Goal: Check status: Check status

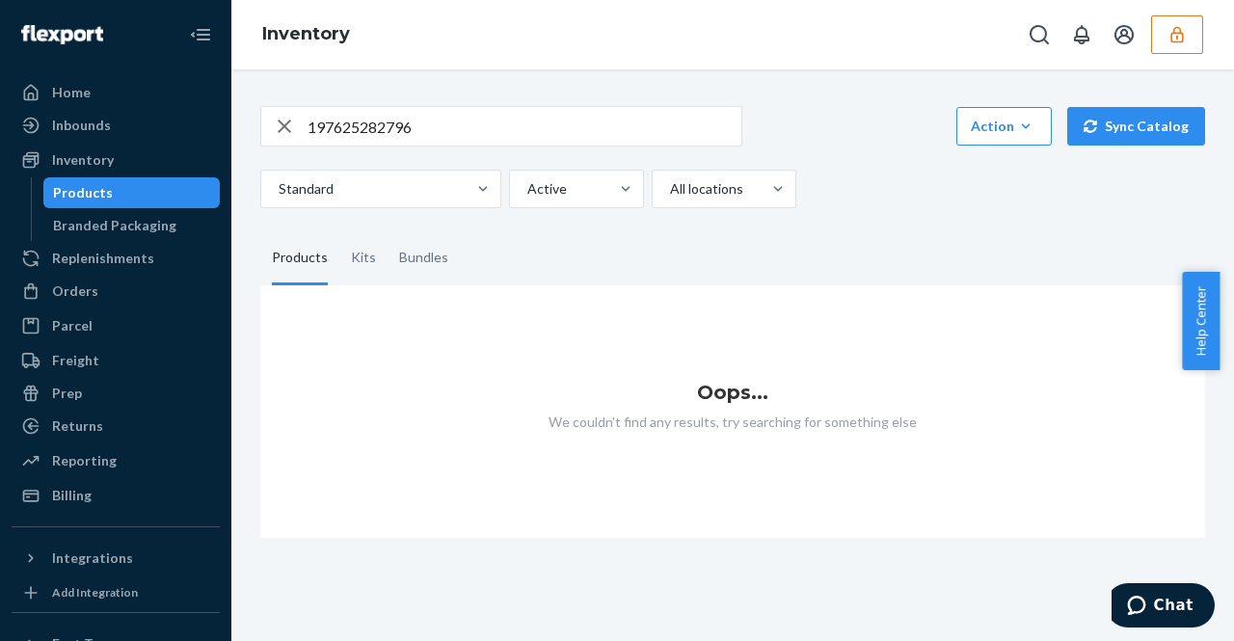
click at [359, 147] on div "197625282796 Action Create product Create kit or bundle Bulk create products Bu…" at bounding box center [732, 157] width 945 height 102
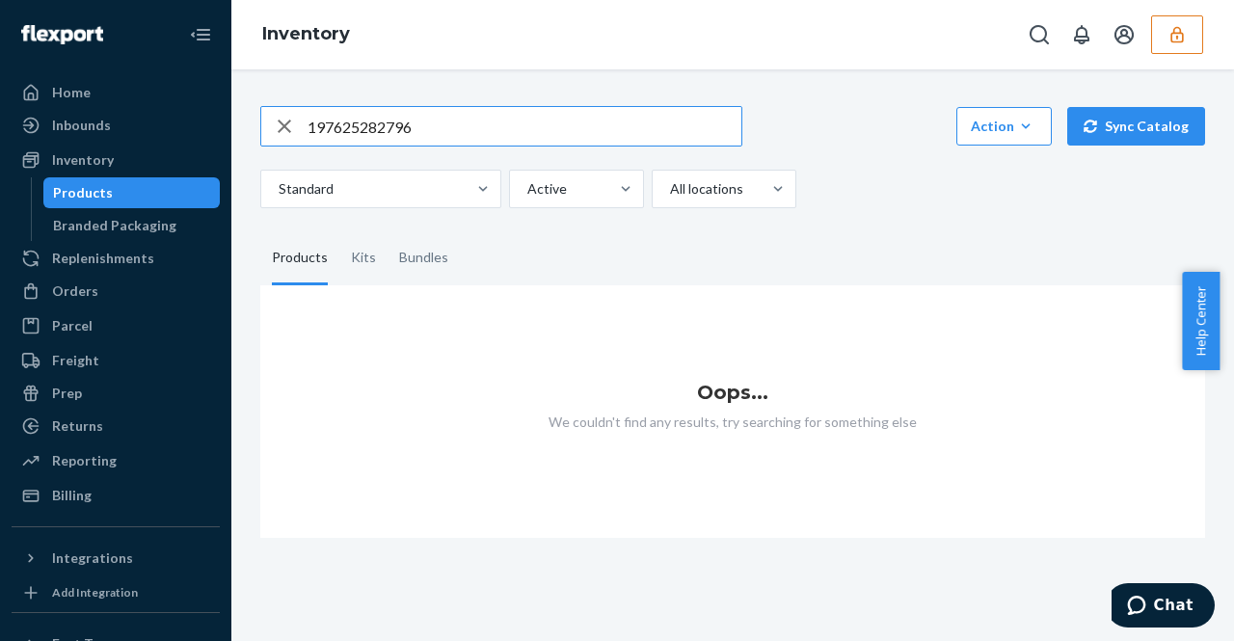
click at [360, 144] on input "197625282796" at bounding box center [524, 126] width 434 height 39
paste input "DARHQD9ATUF"
type input "DARHQD9ATUF"
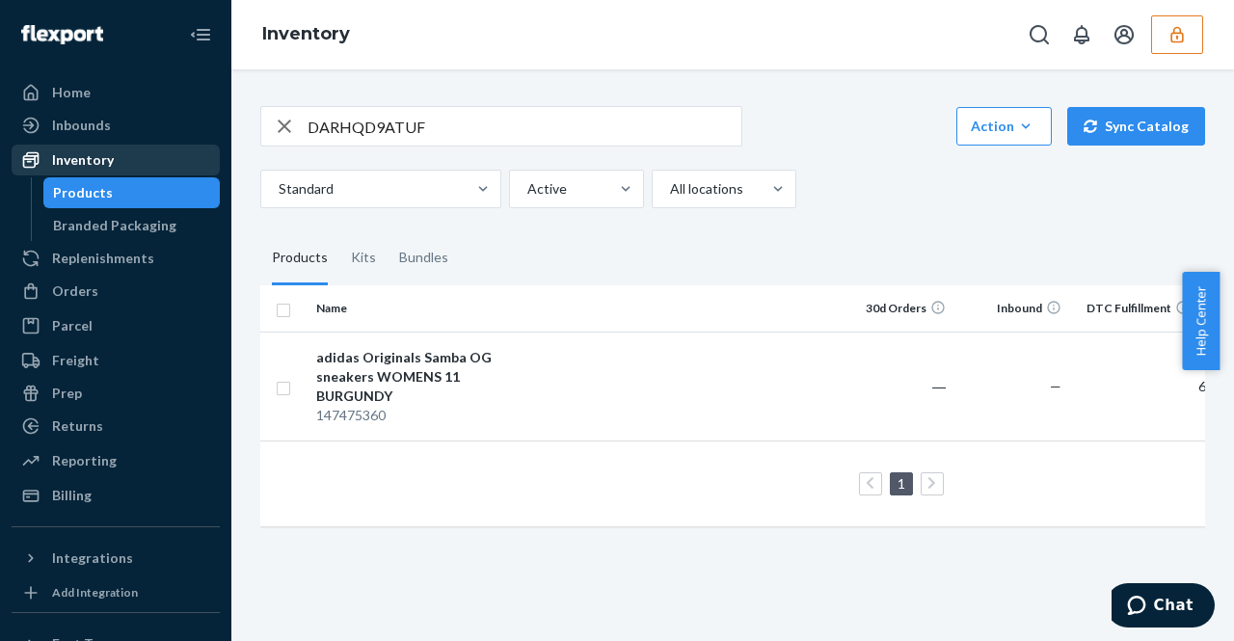
click at [106, 147] on div "Inventory" at bounding box center [115, 160] width 204 height 27
click at [106, 142] on div "Inbounds Shipping Plans Problems" at bounding box center [116, 126] width 208 height 33
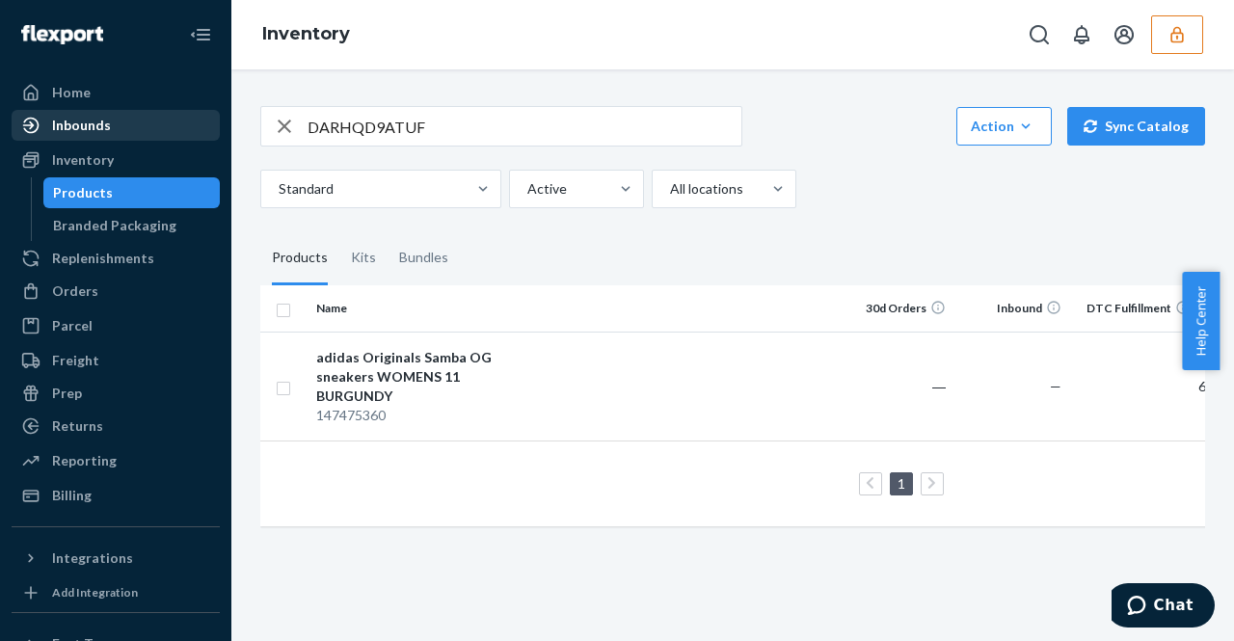
click at [140, 126] on div "Inbounds" at bounding box center [115, 125] width 204 height 27
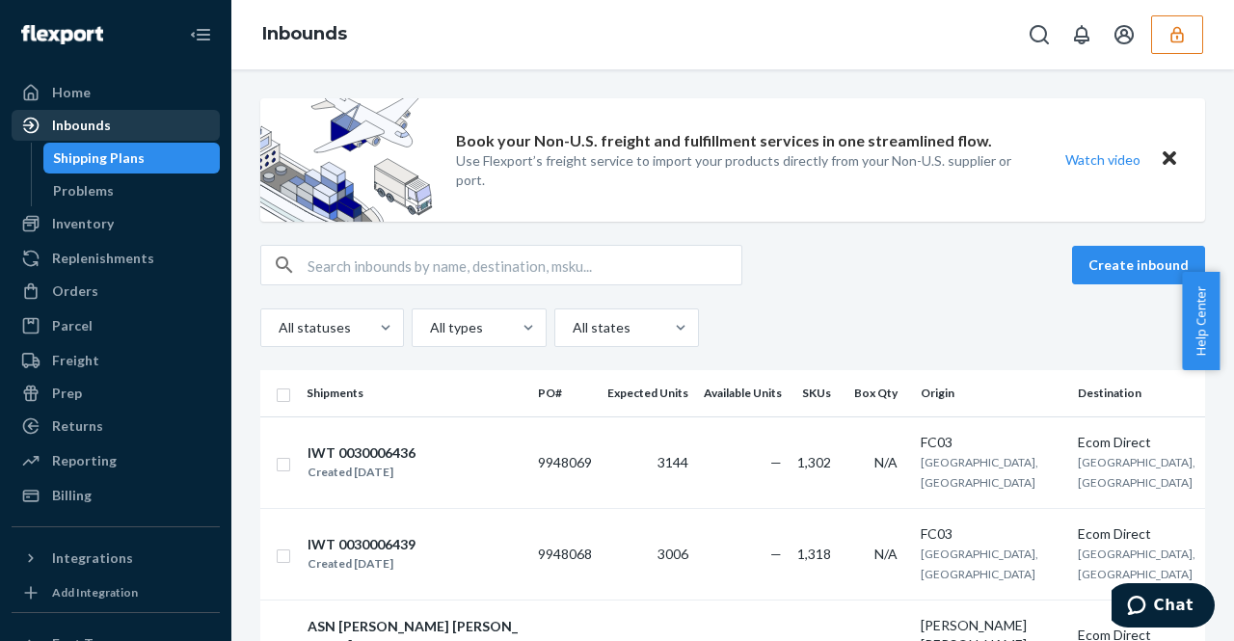
click at [137, 117] on div "Inbounds" at bounding box center [115, 125] width 204 height 27
click at [135, 119] on div "Inbounds" at bounding box center [115, 125] width 204 height 27
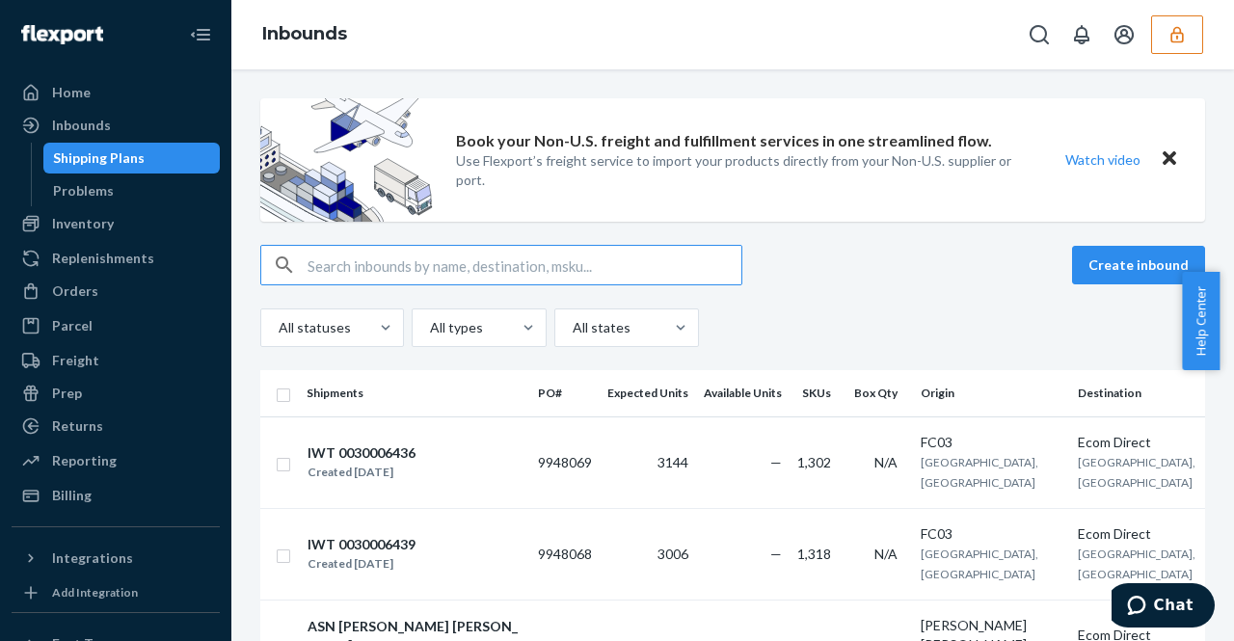
click at [413, 267] on input "text" at bounding box center [524, 265] width 434 height 39
click at [1191, 32] on button "button" at bounding box center [1177, 34] width 52 height 39
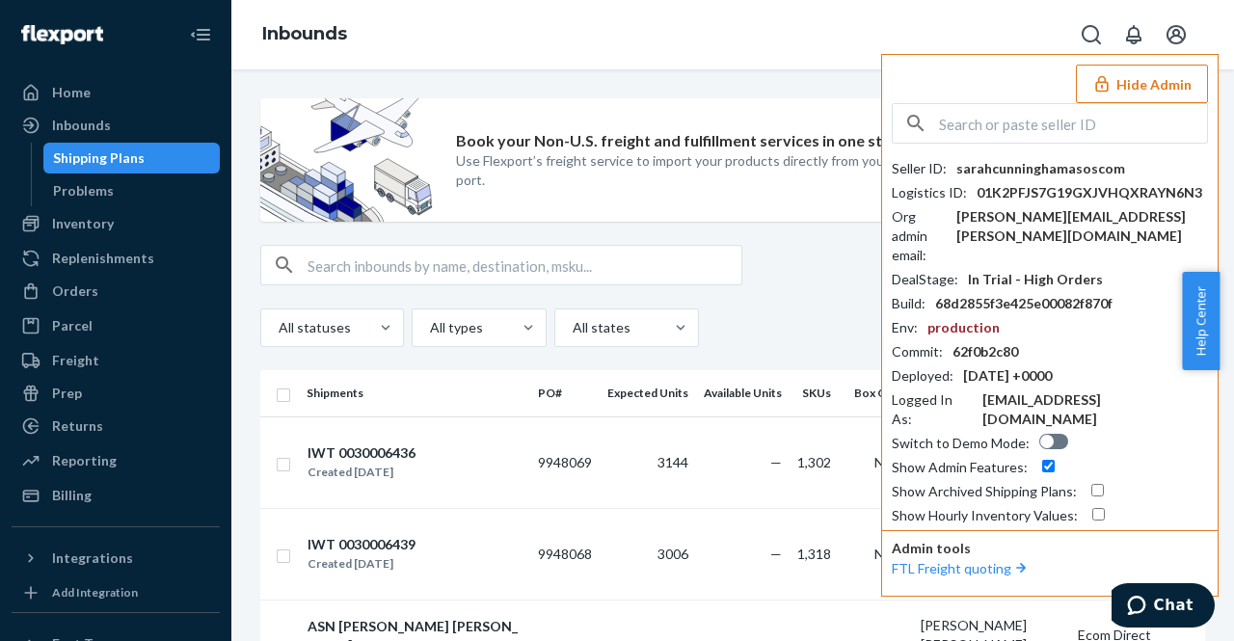
click at [1191, 32] on button "Open account menu" at bounding box center [1176, 34] width 39 height 39
click at [529, 262] on input "text" at bounding box center [524, 265] width 434 height 39
click at [1192, 100] on button "Hide Admin" at bounding box center [1142, 84] width 132 height 39
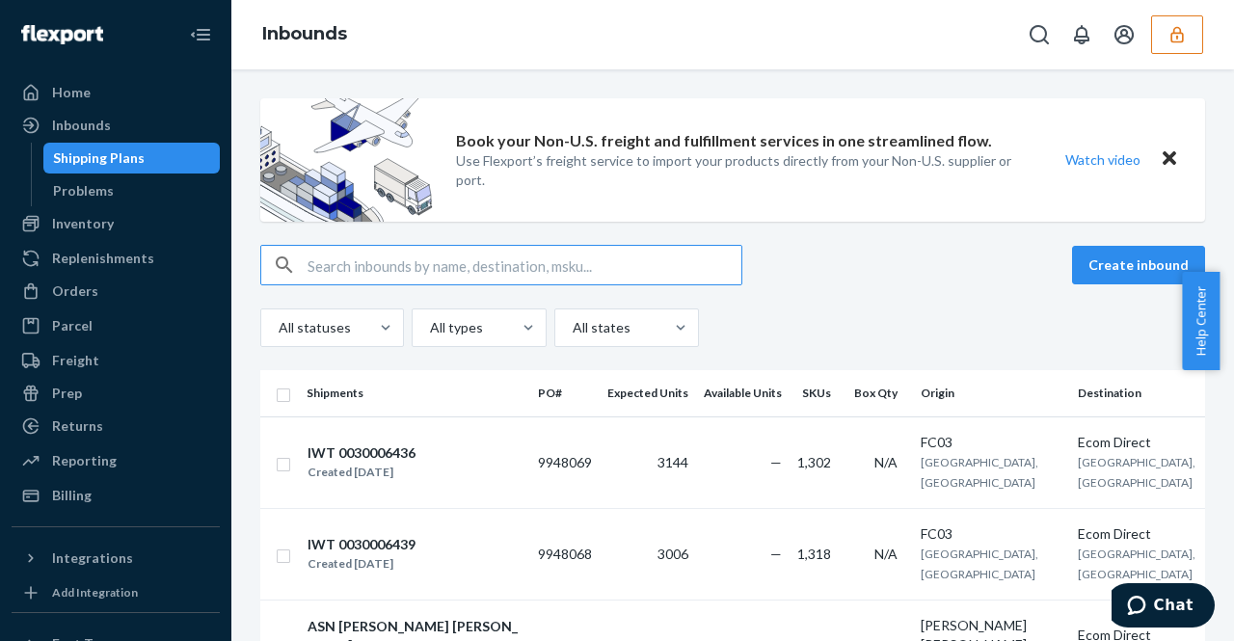
click at [529, 273] on input "text" at bounding box center [524, 265] width 434 height 39
paste input "DARHQD9ATUF"
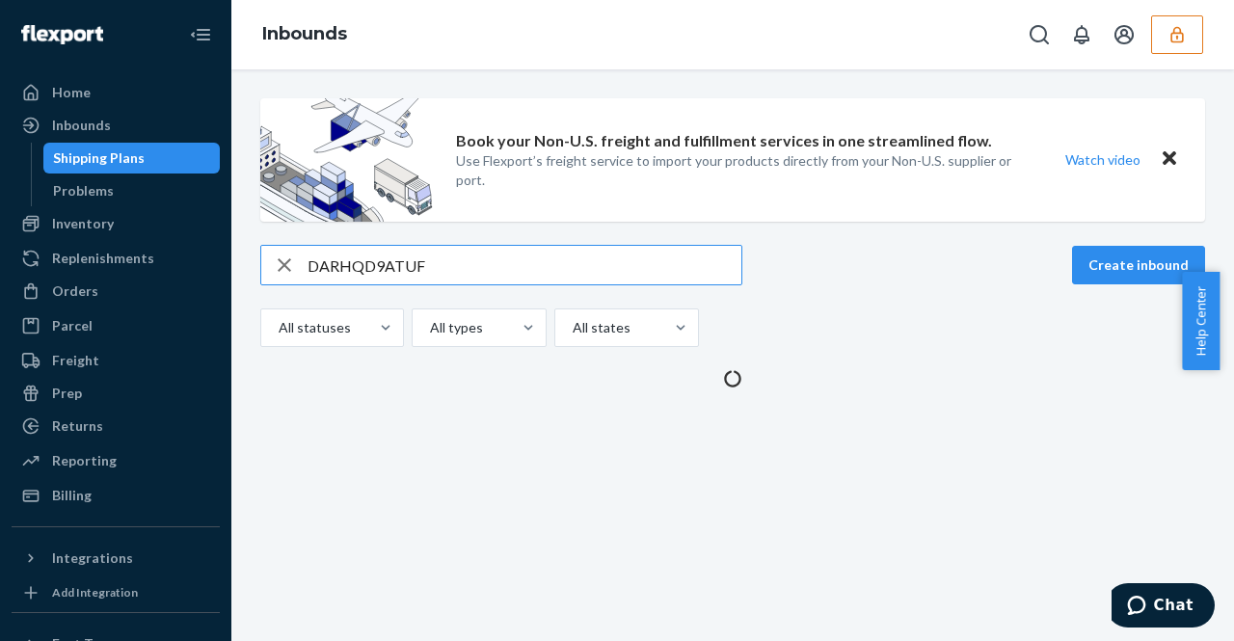
type input "DARHQD9ATUF"
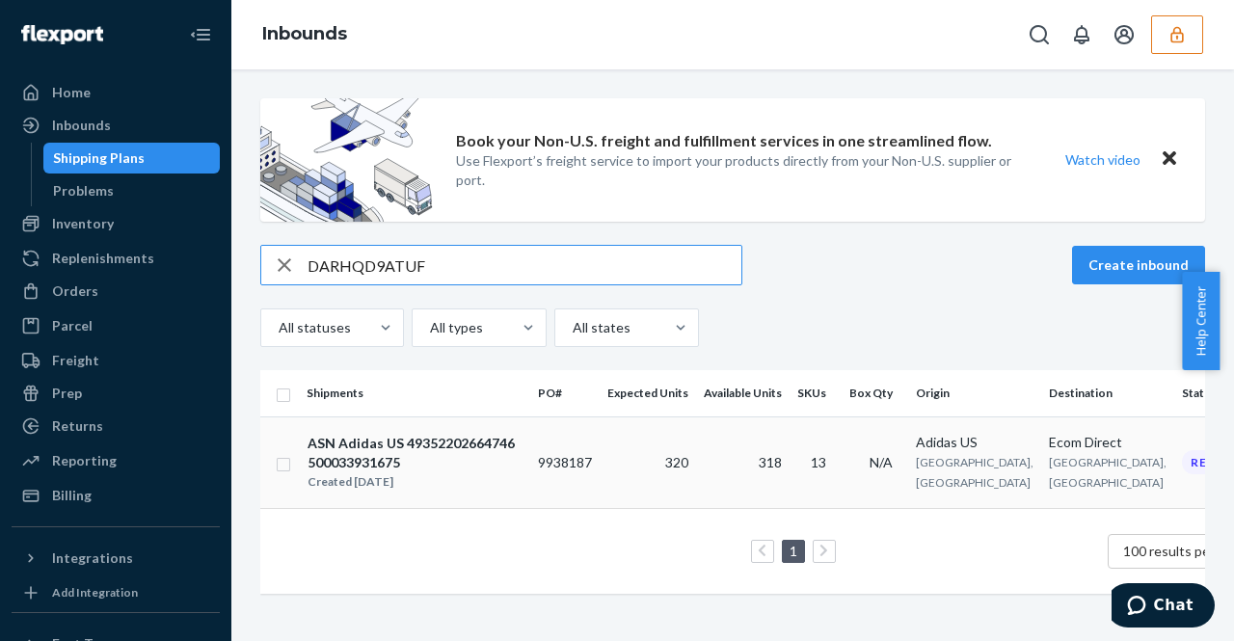
click at [584, 477] on td "9938187" at bounding box center [564, 462] width 69 height 92
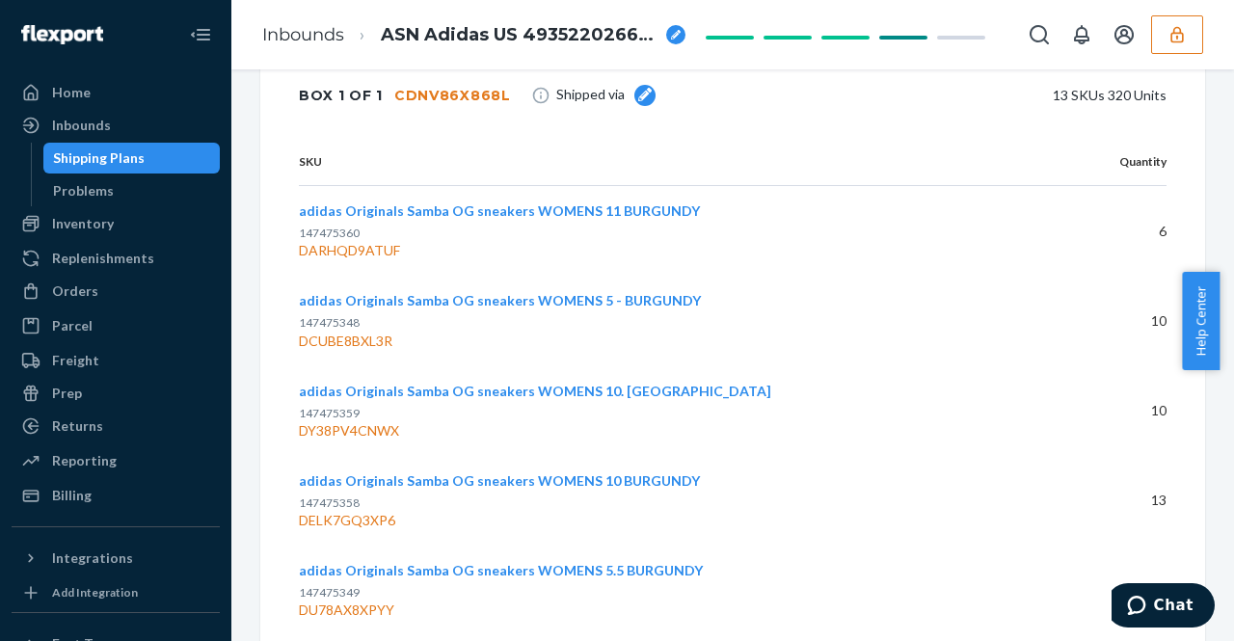
scroll to position [2891, 0]
